Goal: Navigation & Orientation: Find specific page/section

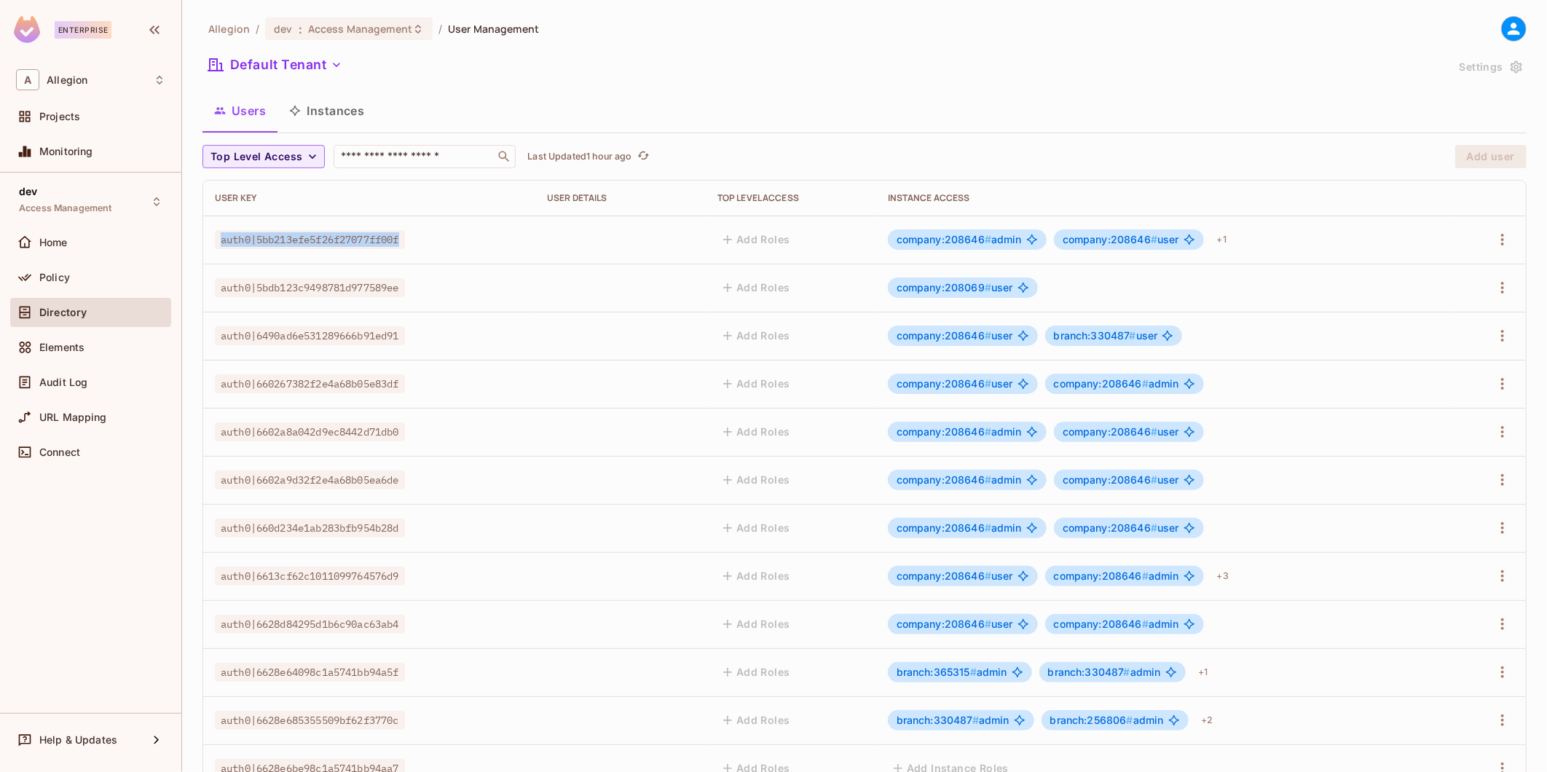
click at [325, 110] on button "Instances" at bounding box center [326, 110] width 98 height 36
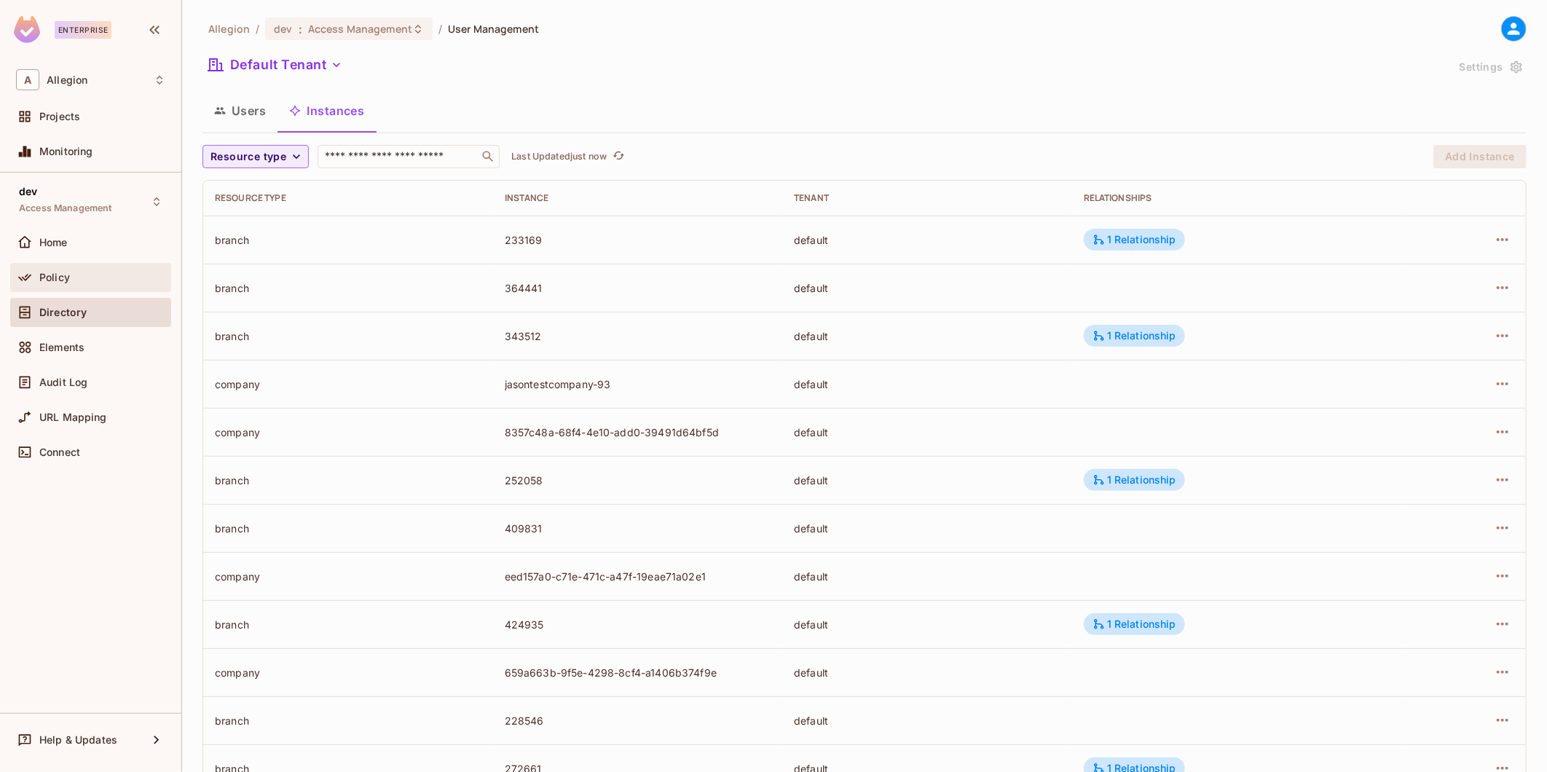
click at [52, 266] on div "Policy" at bounding box center [90, 277] width 161 height 29
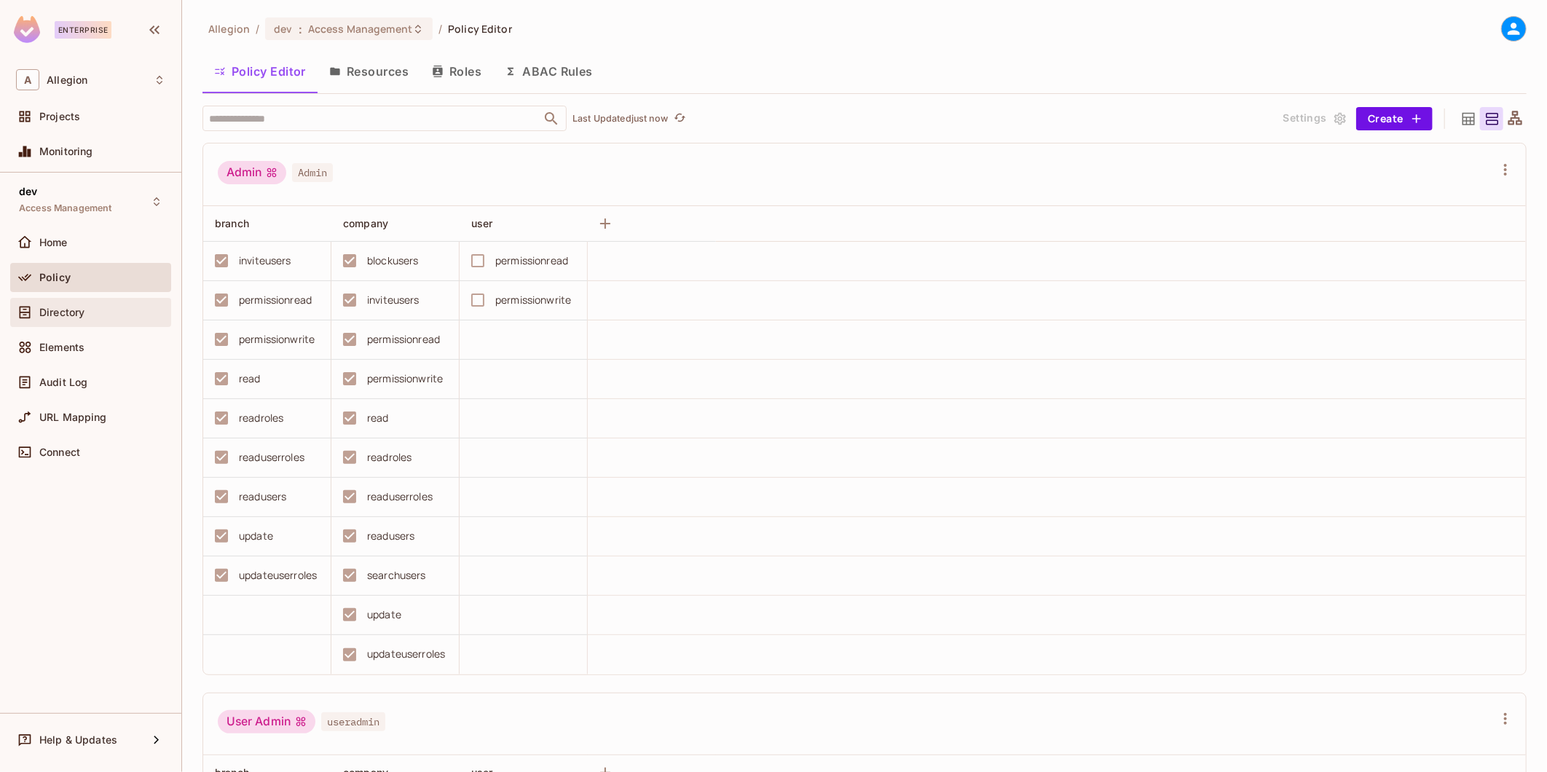
click at [90, 298] on div "Directory" at bounding box center [90, 312] width 161 height 29
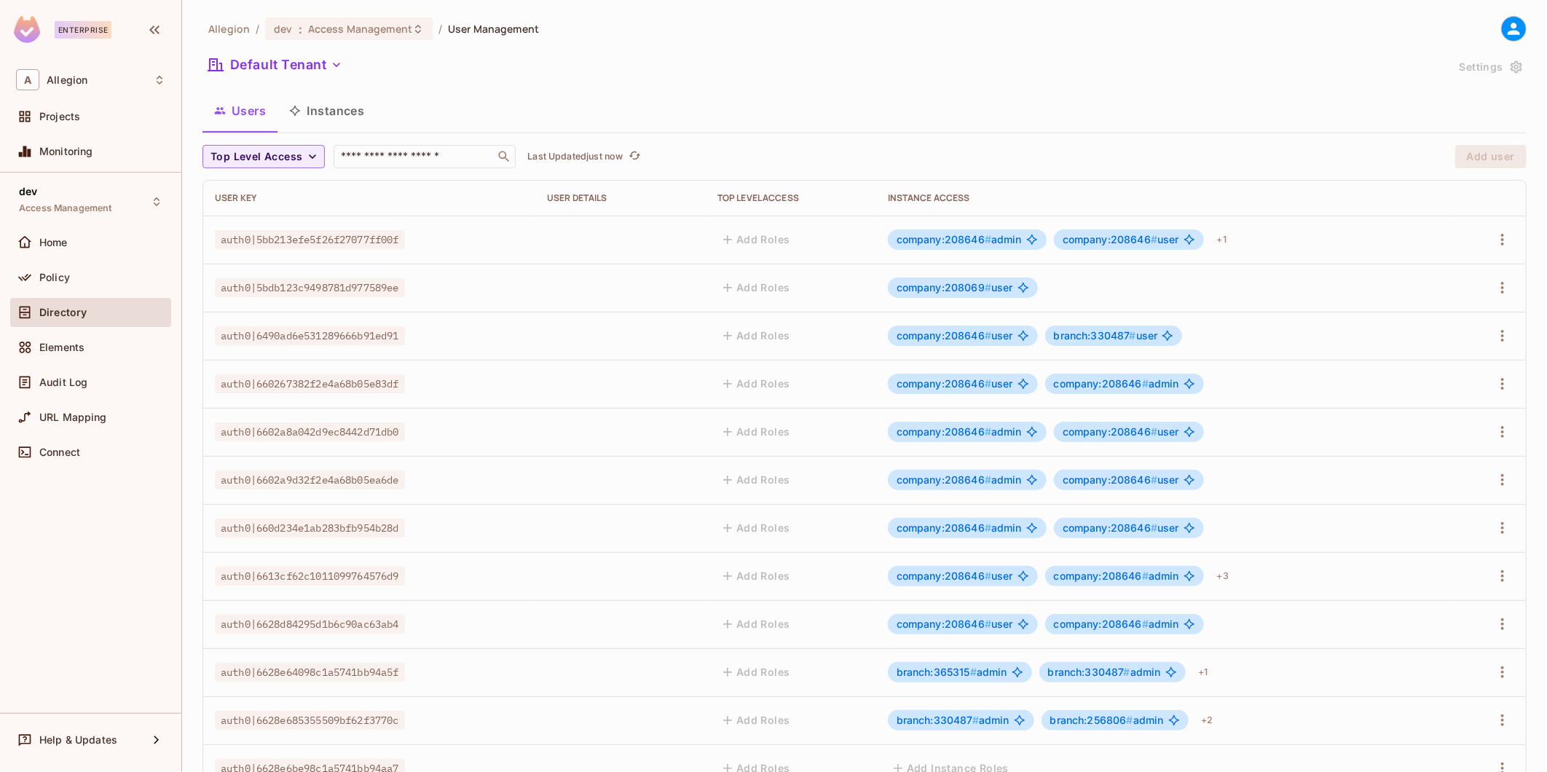
click at [373, 108] on button "Instances" at bounding box center [326, 110] width 98 height 36
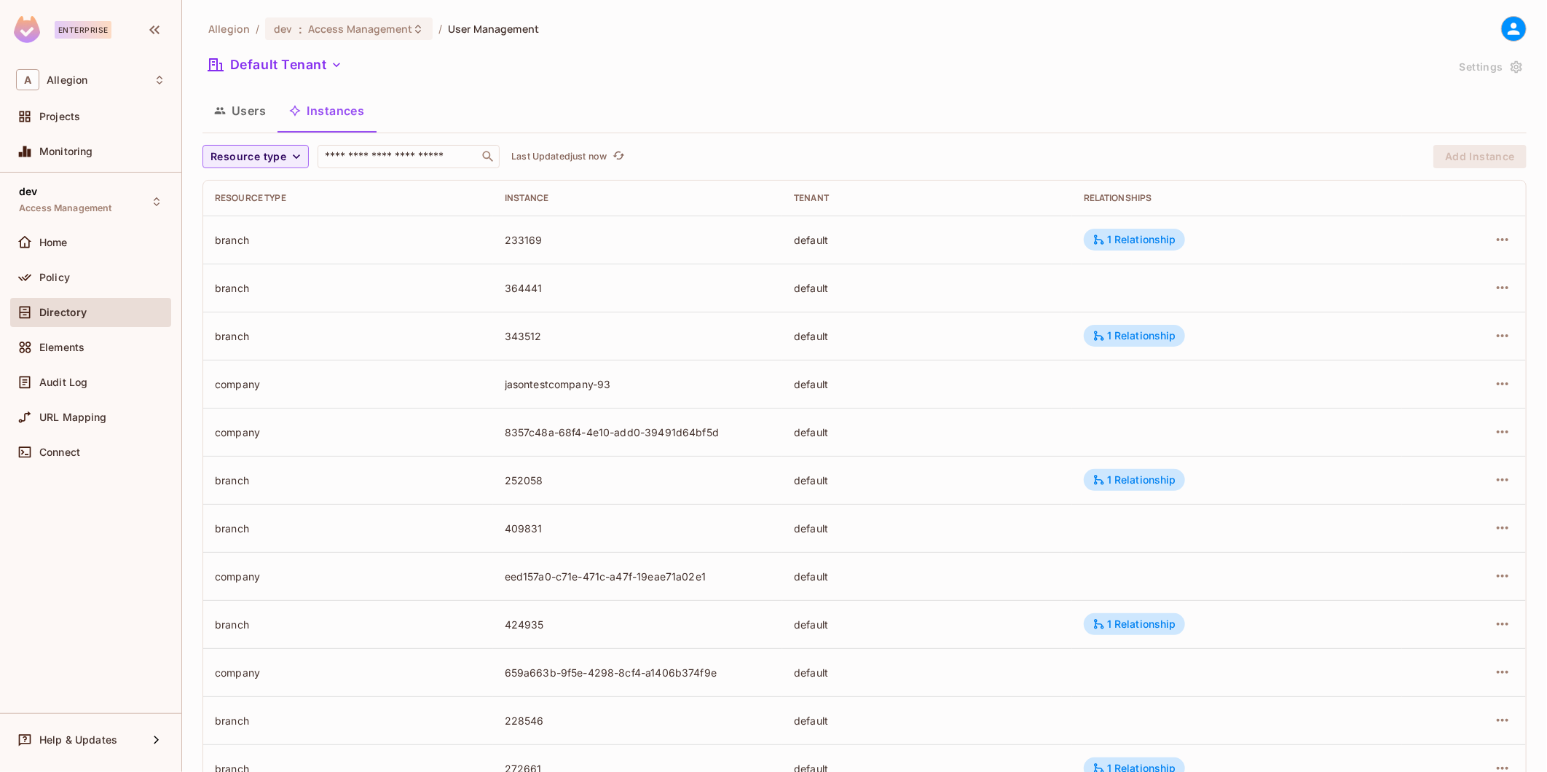
click at [264, 104] on button "Users" at bounding box center [239, 110] width 75 height 36
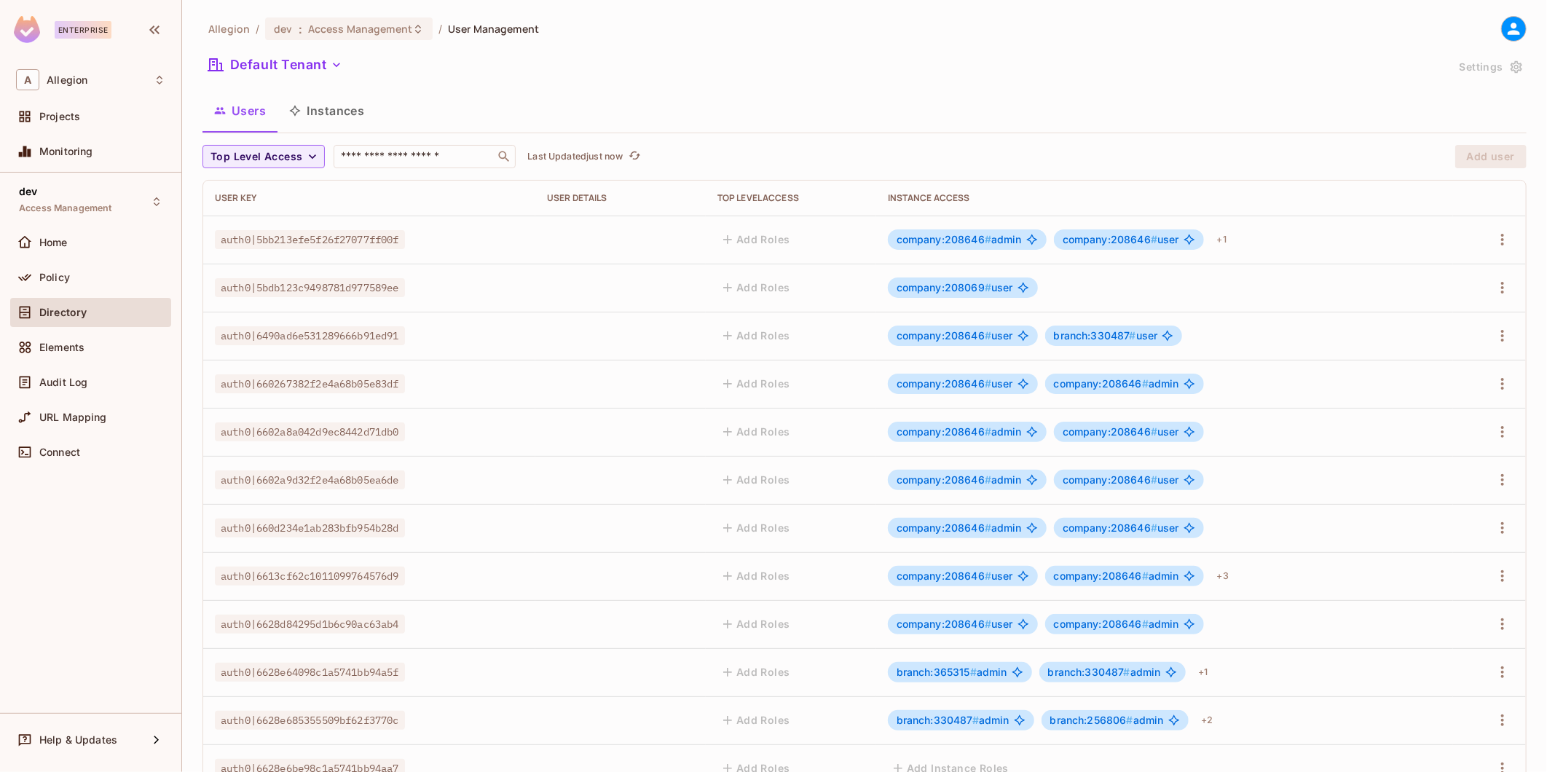
click at [351, 112] on button "Instances" at bounding box center [326, 110] width 98 height 36
